Goal: Navigation & Orientation: Find specific page/section

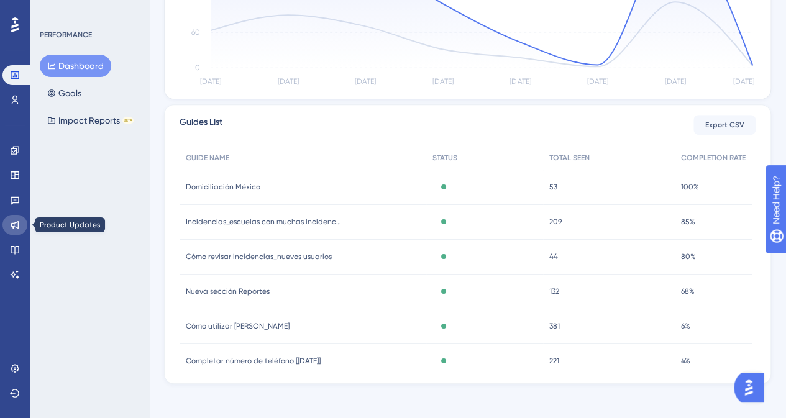
click at [11, 228] on icon at bounding box center [15, 225] width 10 height 10
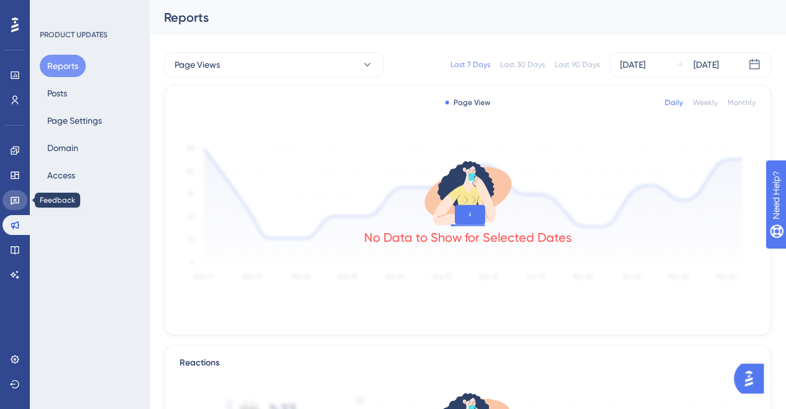
click at [12, 206] on link at bounding box center [14, 200] width 25 height 20
